Goal: Information Seeking & Learning: Learn about a topic

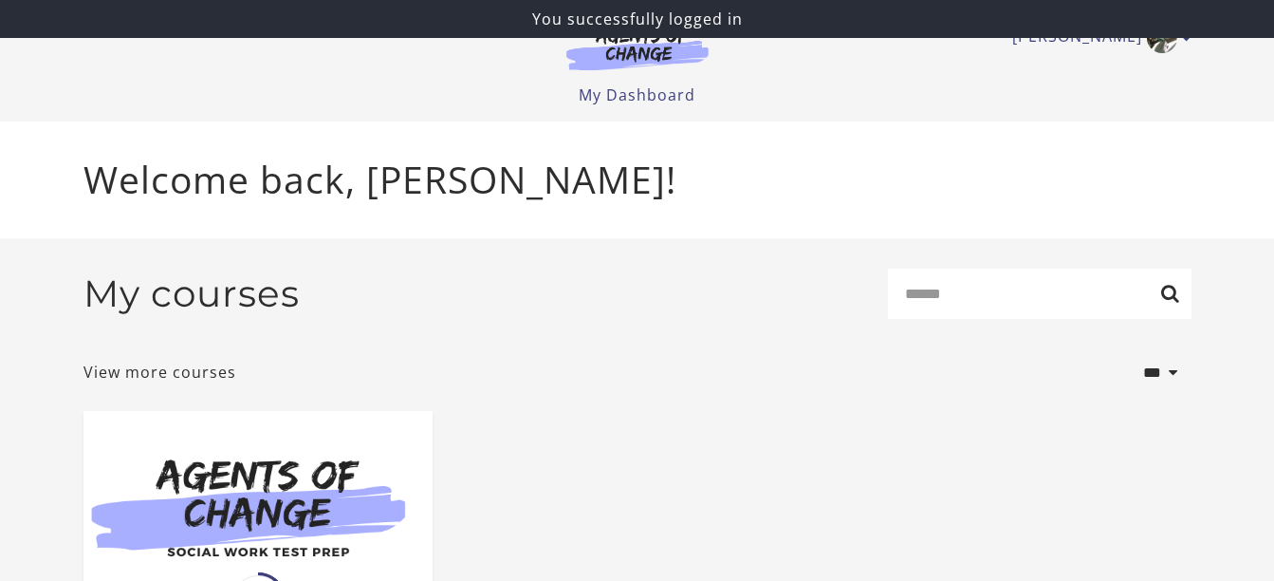
scroll to position [288, 0]
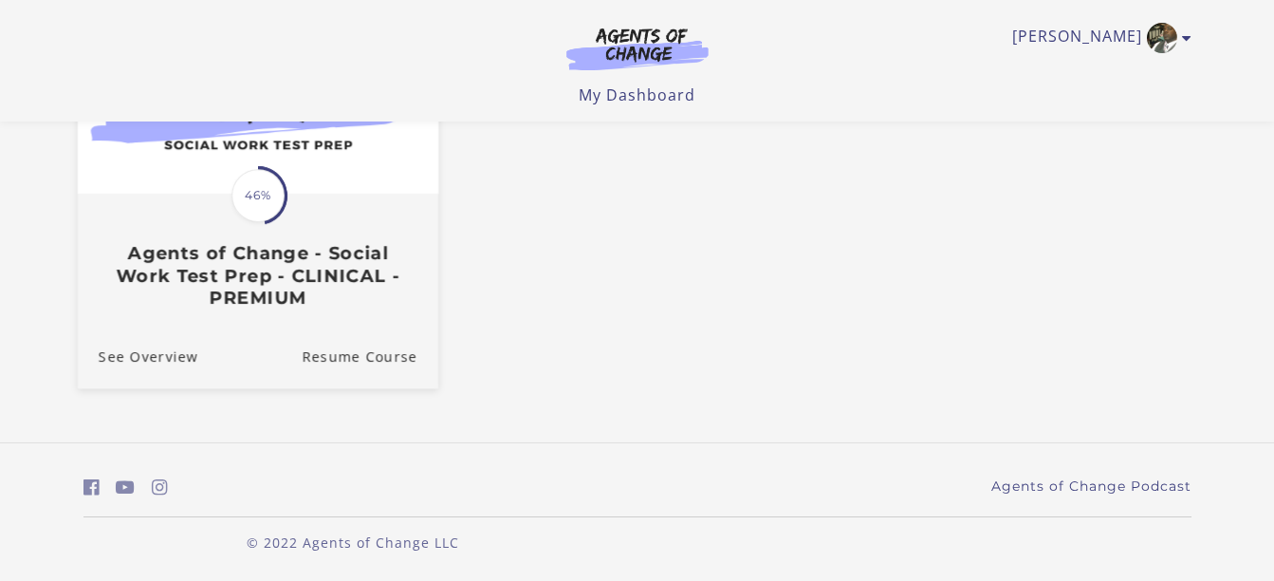
click at [294, 267] on h3 "Agents of Change - Social Work Test Prep - CLINICAL - PREMIUM" at bounding box center [257, 275] width 319 height 66
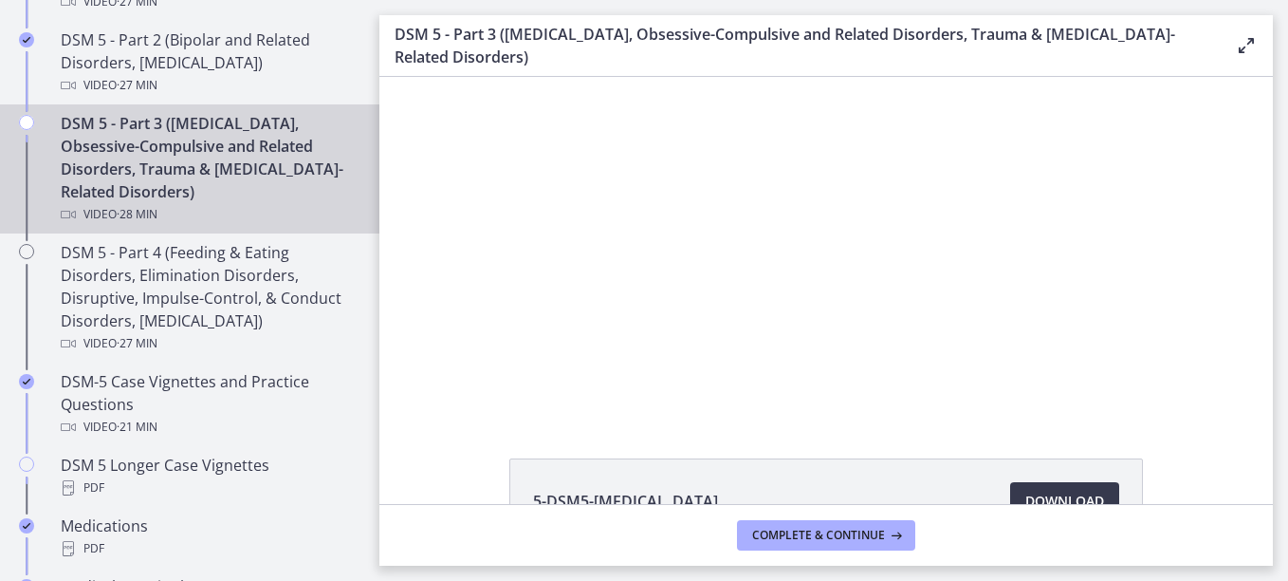
scroll to position [509, 0]
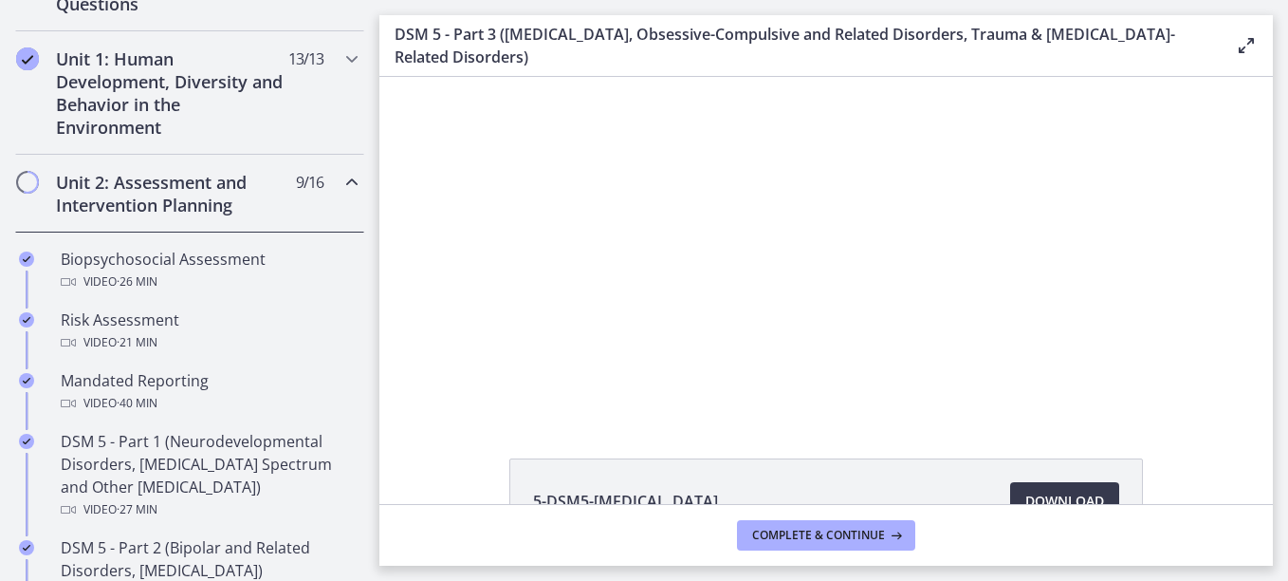
click at [341, 188] on icon "Chapters" at bounding box center [352, 182] width 23 height 23
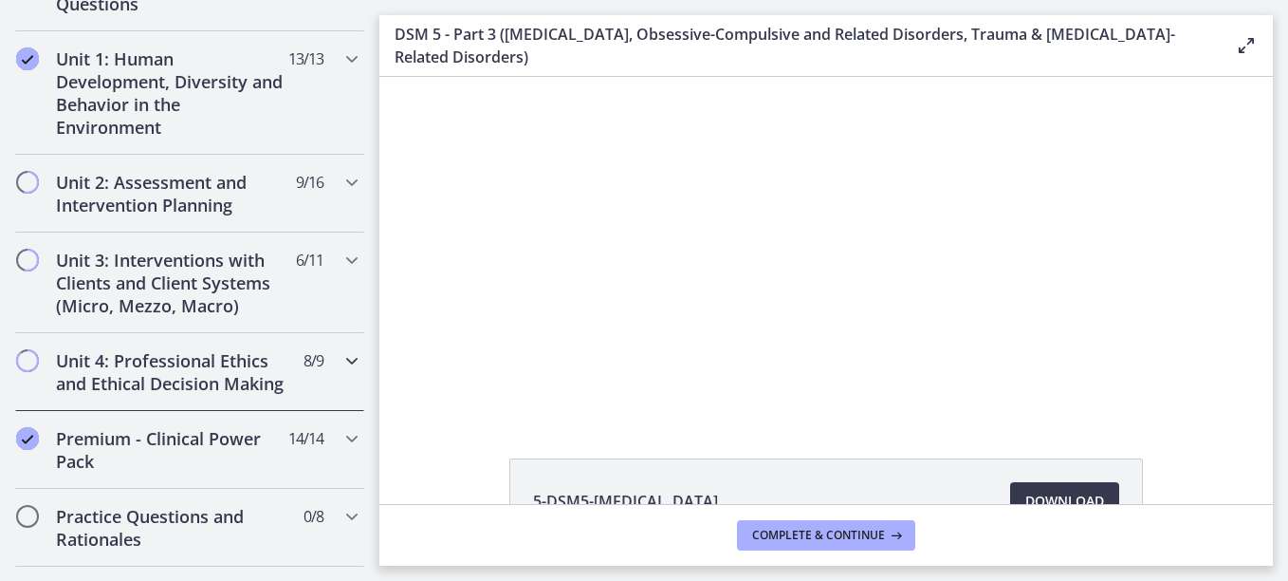
click at [341, 363] on icon "Chapters" at bounding box center [352, 360] width 23 height 23
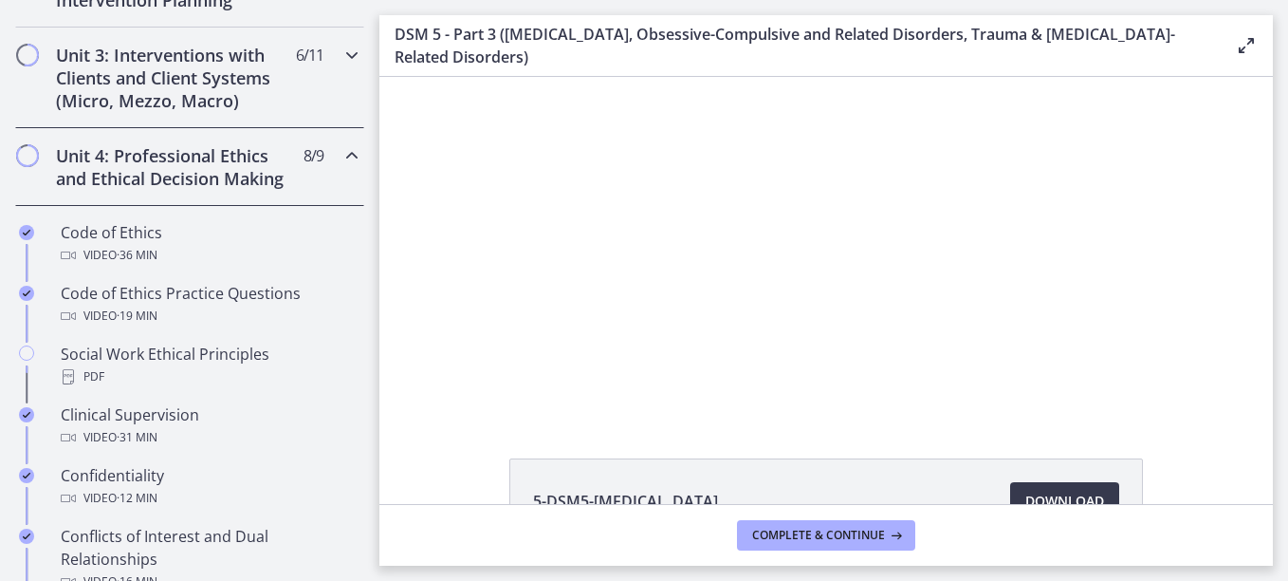
scroll to position [713, 0]
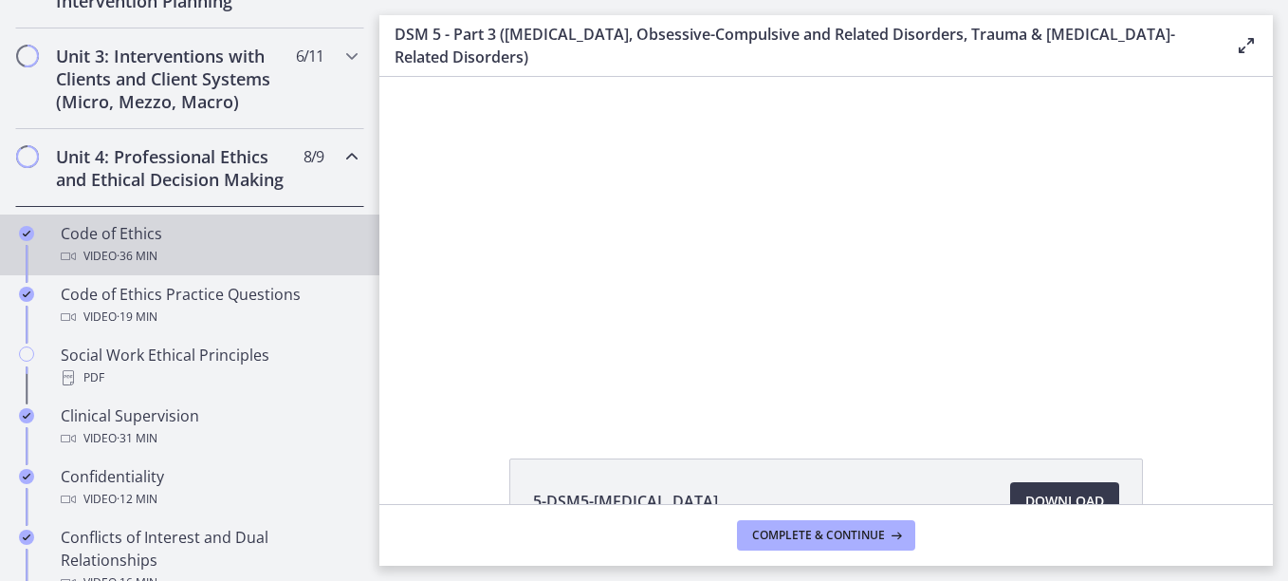
click at [136, 267] on div "Code of Ethics Video · 36 min" at bounding box center [209, 245] width 296 height 46
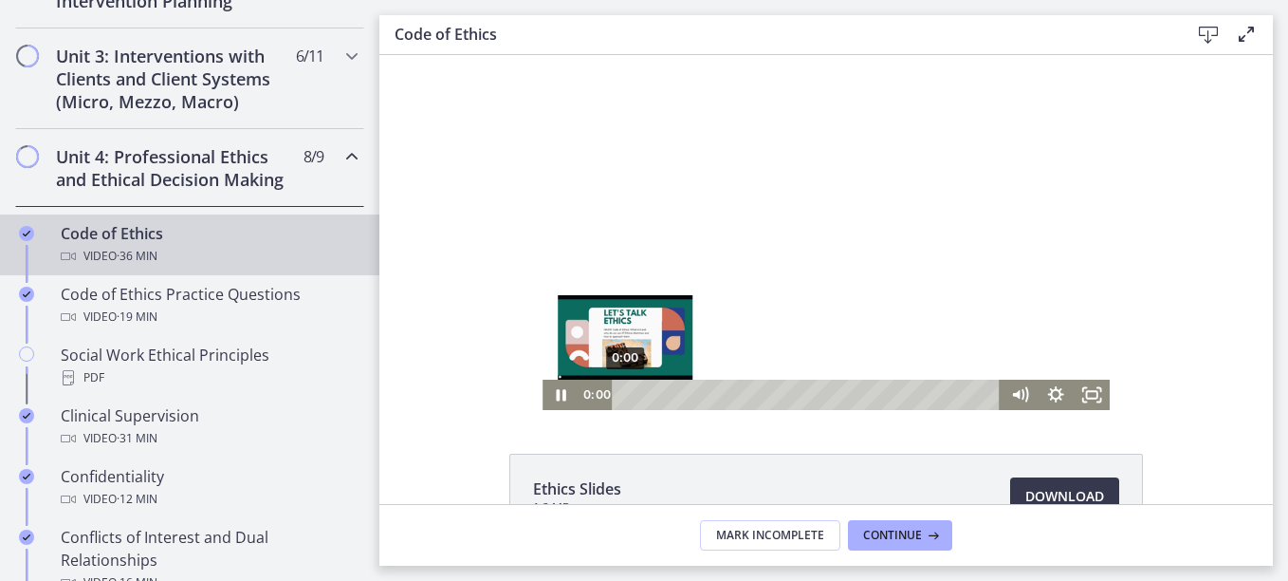
click at [625, 394] on div "0:00" at bounding box center [808, 394] width 367 height 30
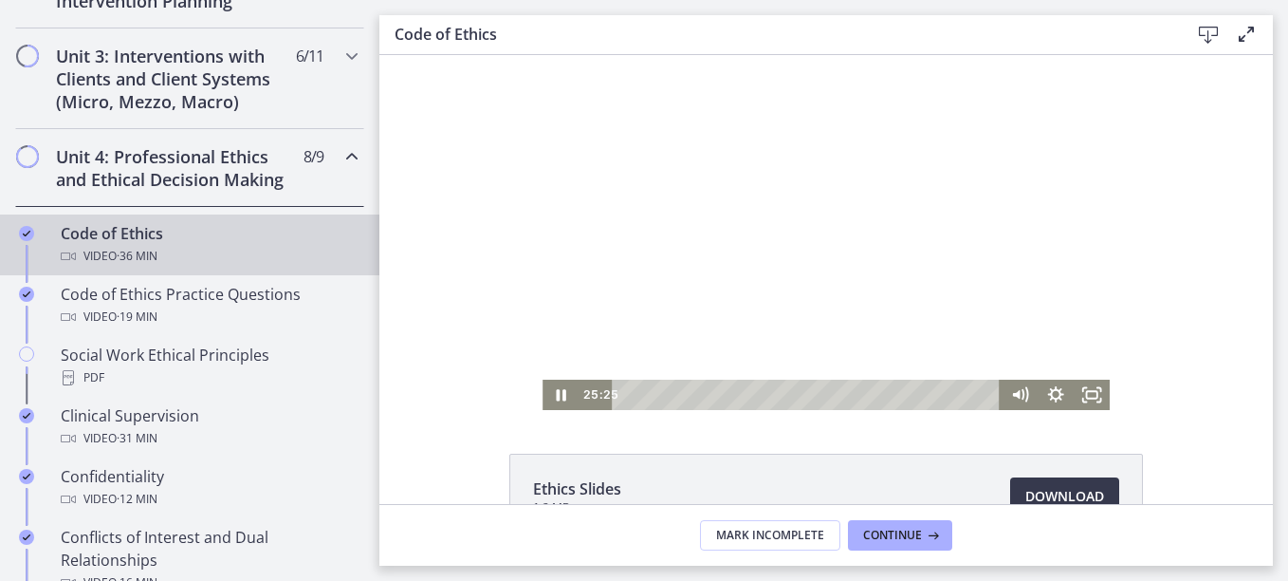
click at [674, 328] on div at bounding box center [826, 232] width 567 height 355
